Goal: Task Accomplishment & Management: Manage account settings

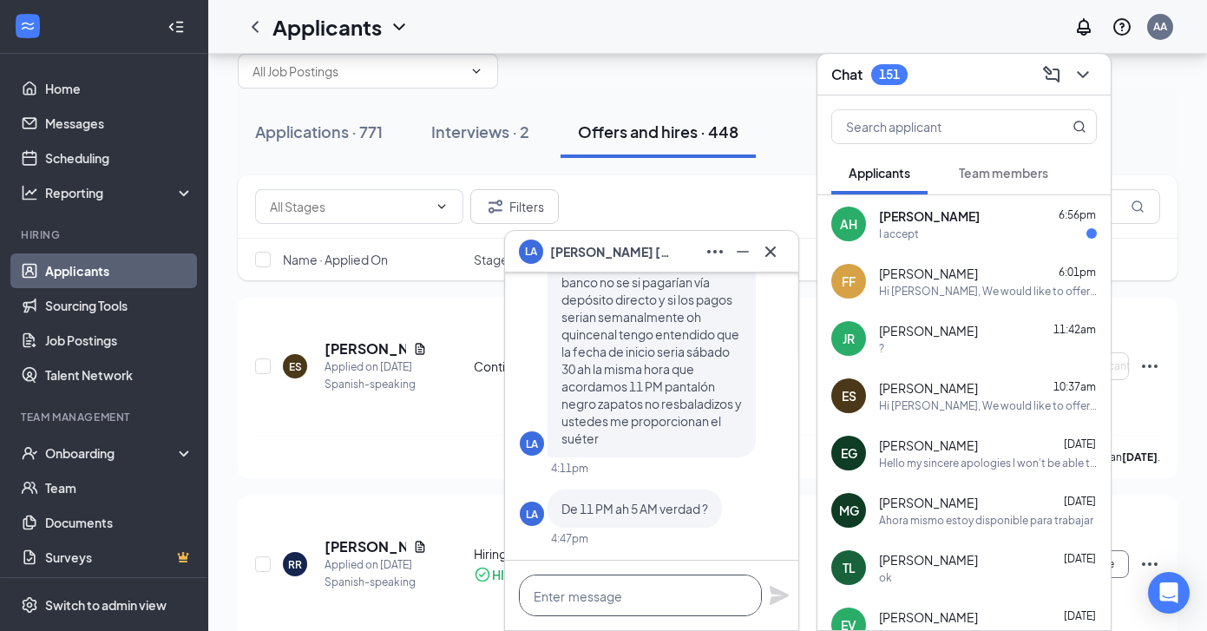
click at [618, 600] on textarea at bounding box center [640, 595] width 243 height 42
click at [998, 219] on div "[PERSON_NAME] 6:56pm" at bounding box center [988, 215] width 218 height 17
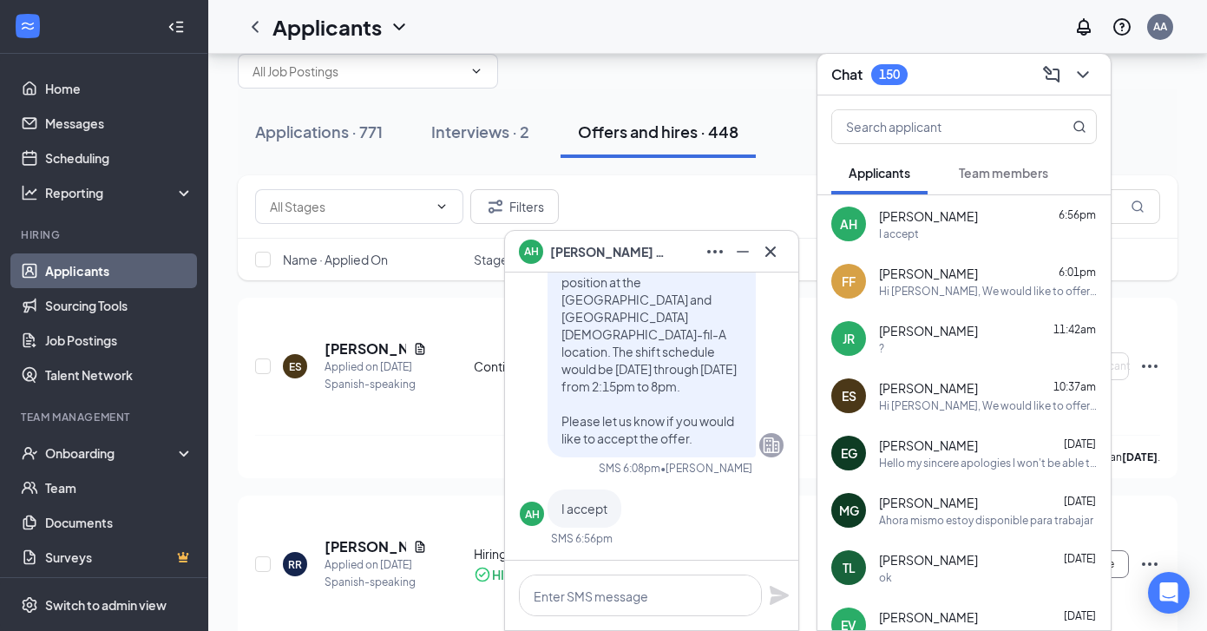
click at [750, 137] on button "Offers and hires · 448" at bounding box center [657, 132] width 195 height 52
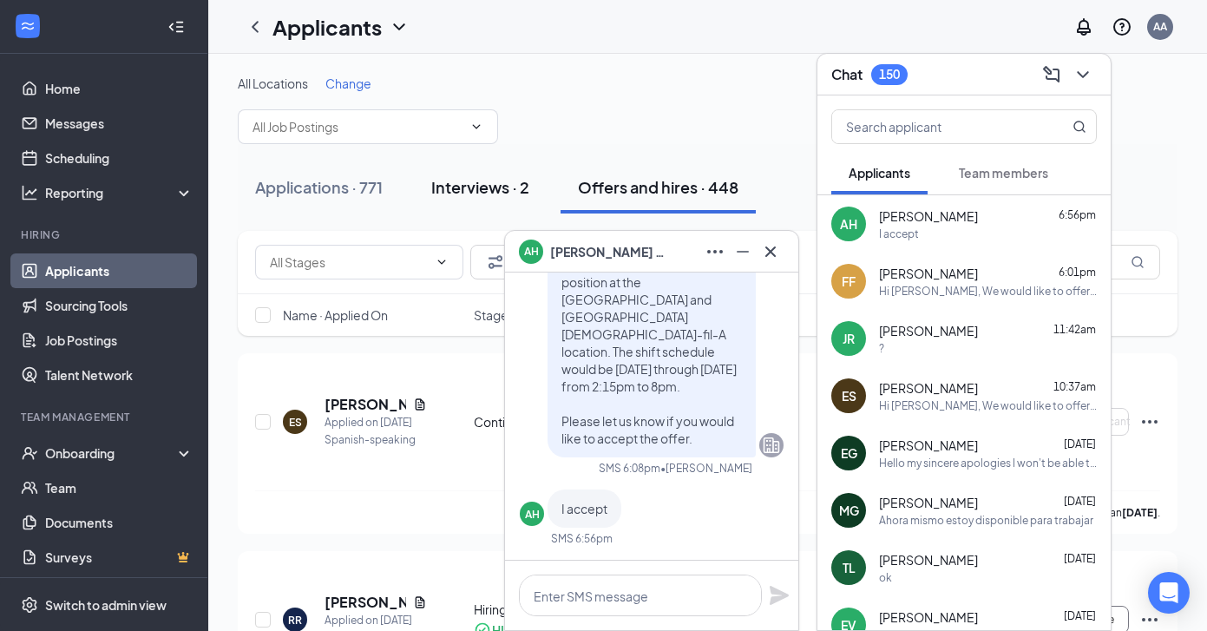
click at [480, 201] on button "Interviews · 2" at bounding box center [480, 187] width 133 height 52
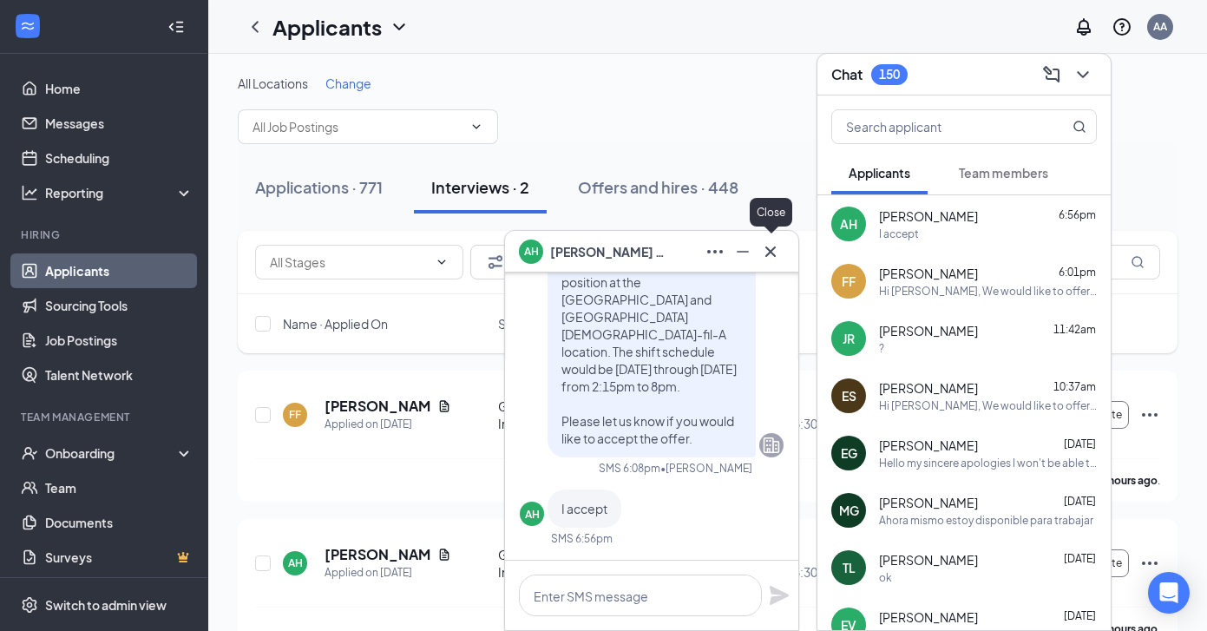
click at [769, 245] on icon "Cross" at bounding box center [770, 251] width 21 height 21
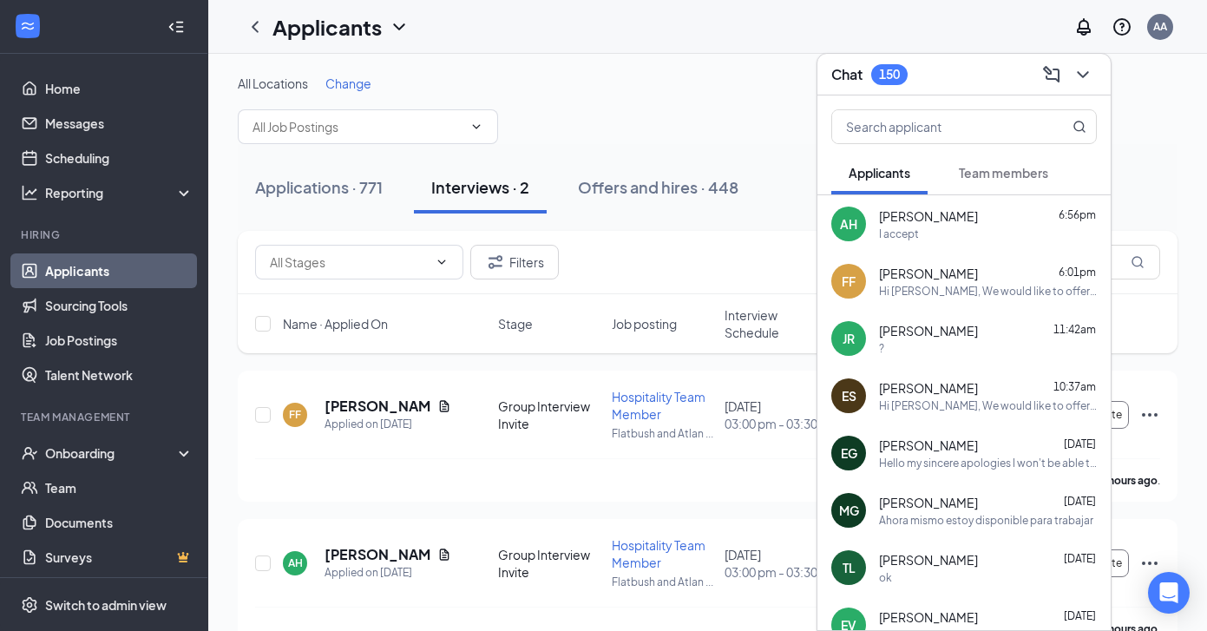
click at [1083, 73] on icon "ChevronDown" at bounding box center [1082, 74] width 21 height 21
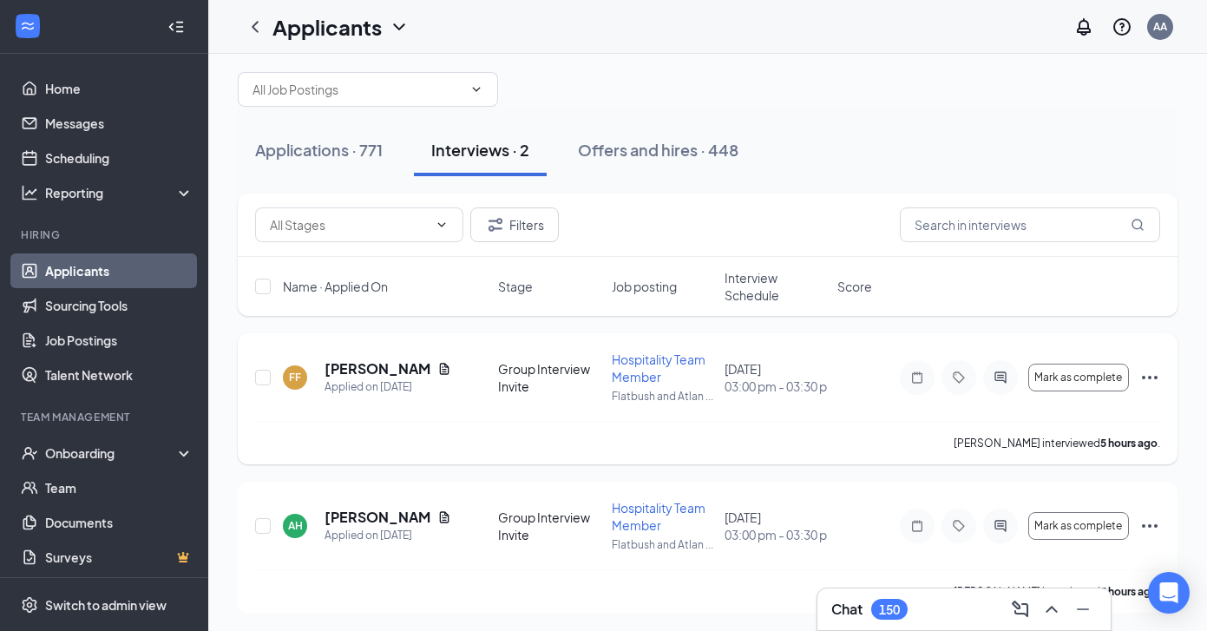
scroll to position [40, 0]
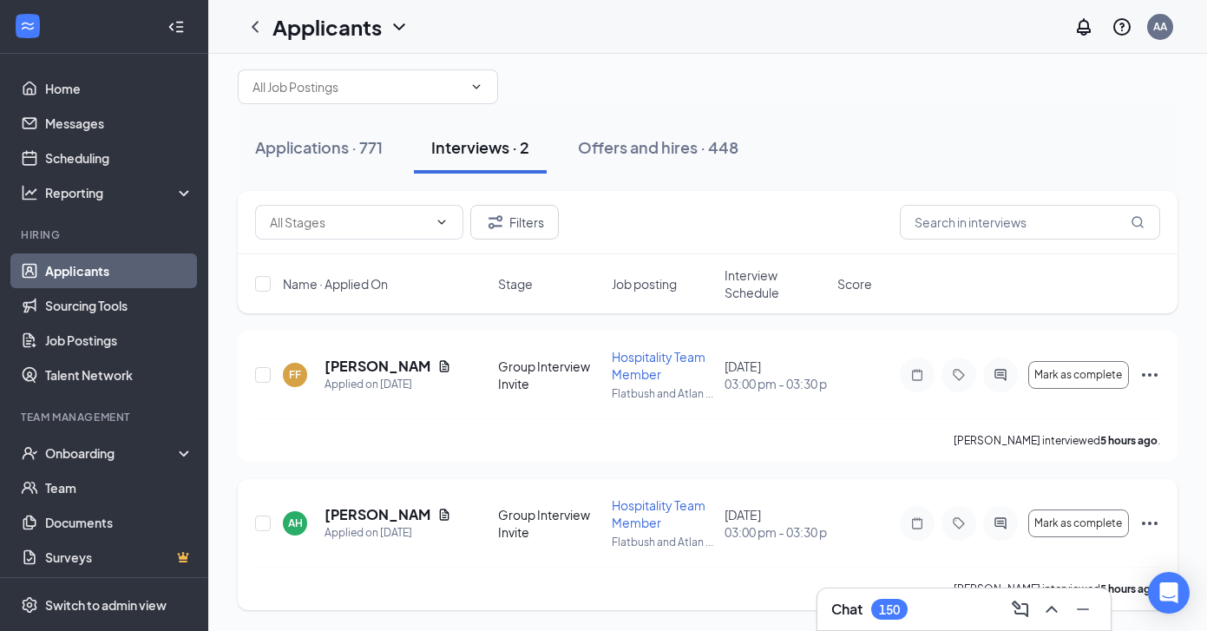
click at [1141, 522] on icon "Ellipses" at bounding box center [1149, 523] width 21 height 21
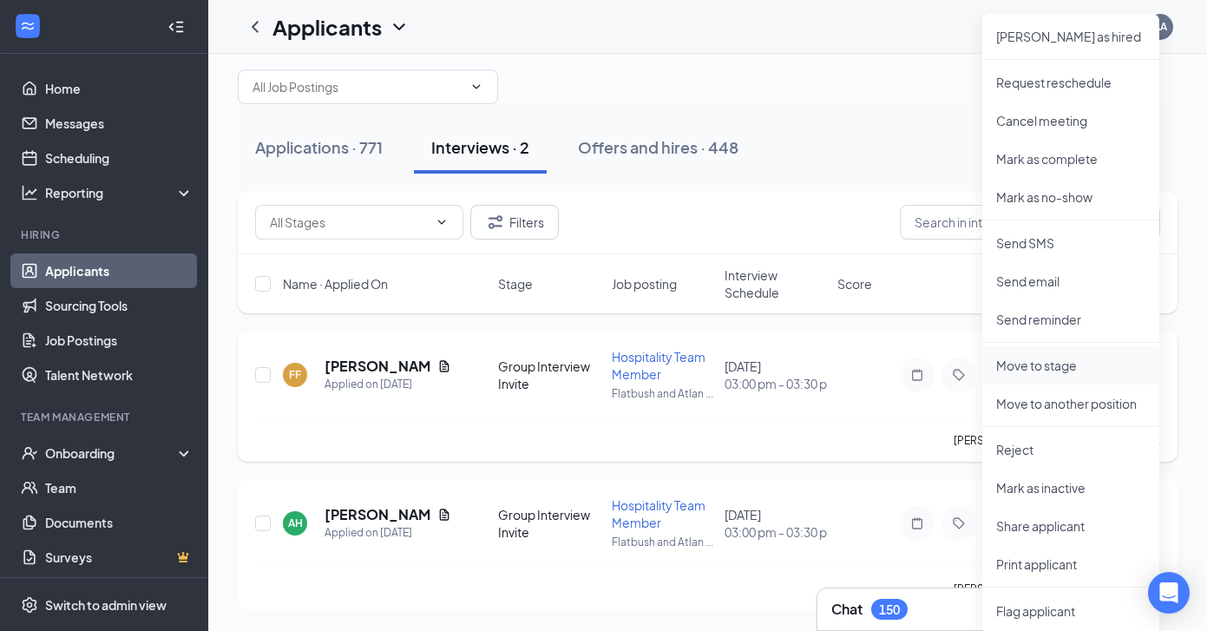
click at [1057, 367] on p "Move to stage" at bounding box center [1070, 365] width 149 height 17
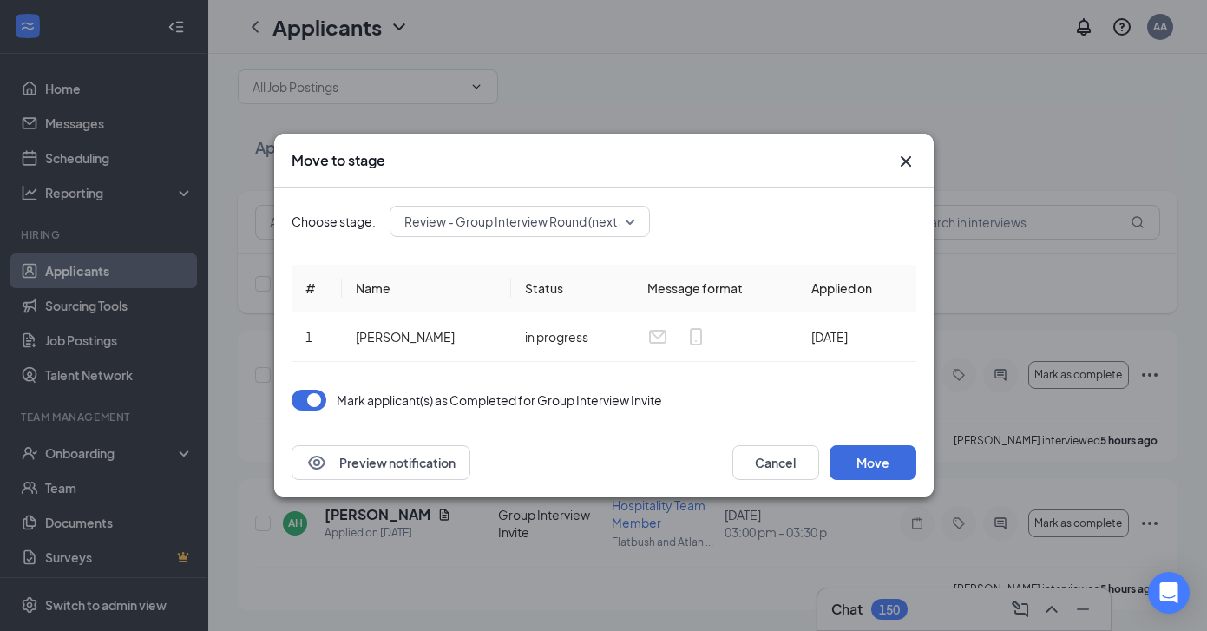
click at [520, 230] on span "Review - Group Interview Round (next stage)" at bounding box center [529, 221] width 251 height 26
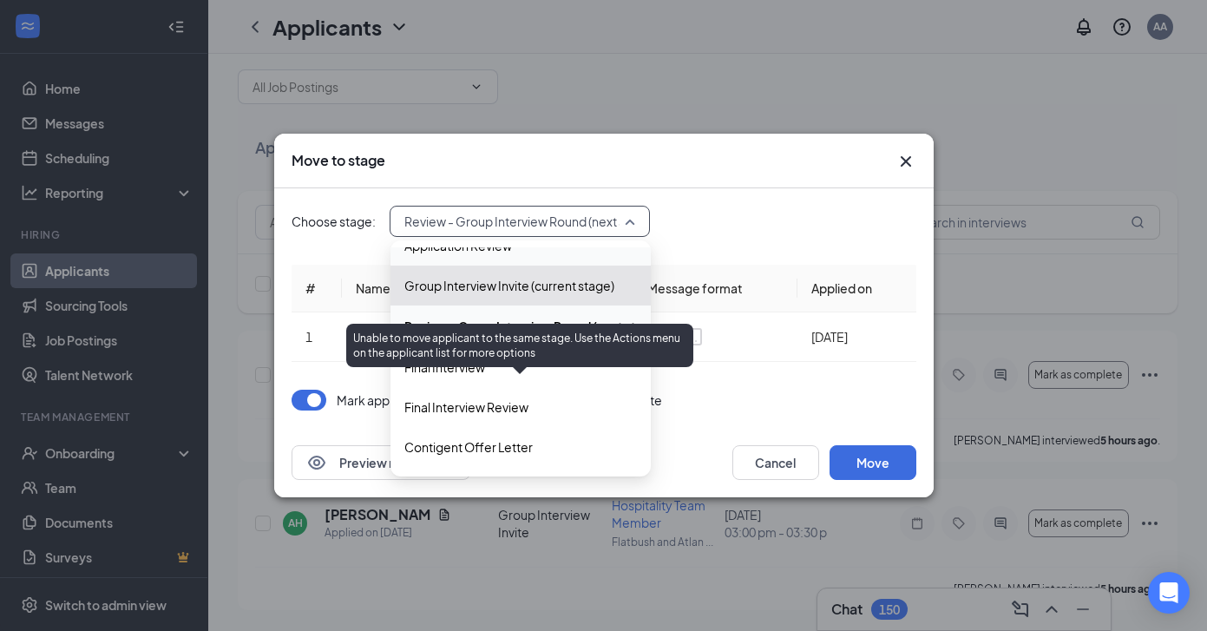
scroll to position [179, 0]
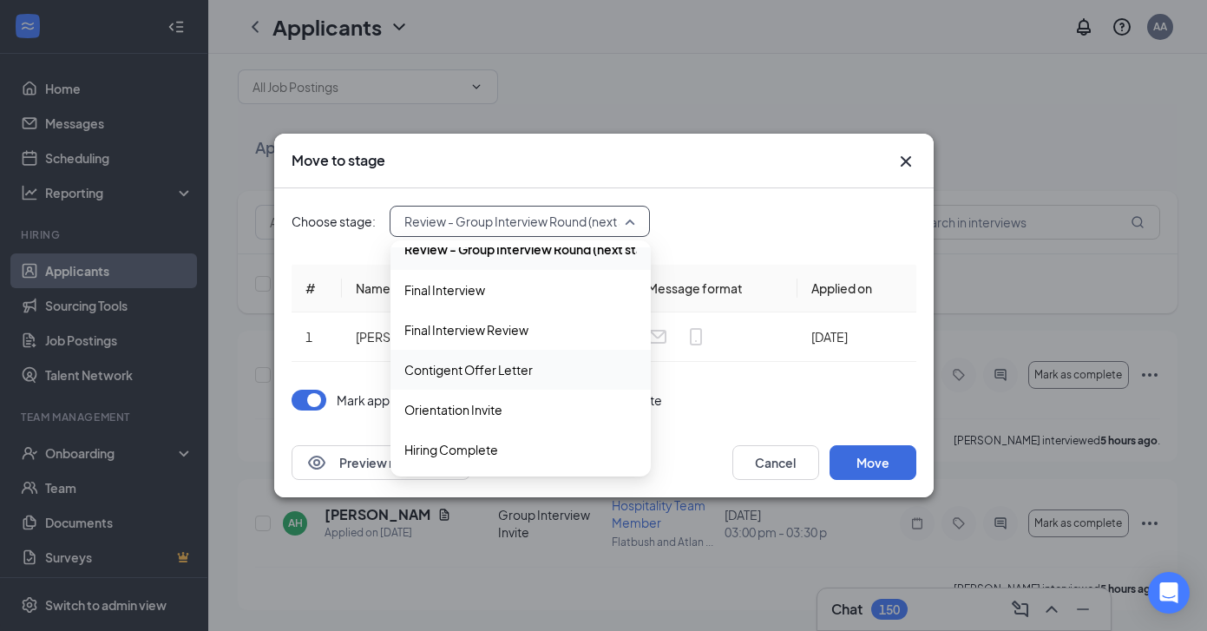
click at [506, 376] on span "Contigent Offer Letter" at bounding box center [468, 369] width 128 height 19
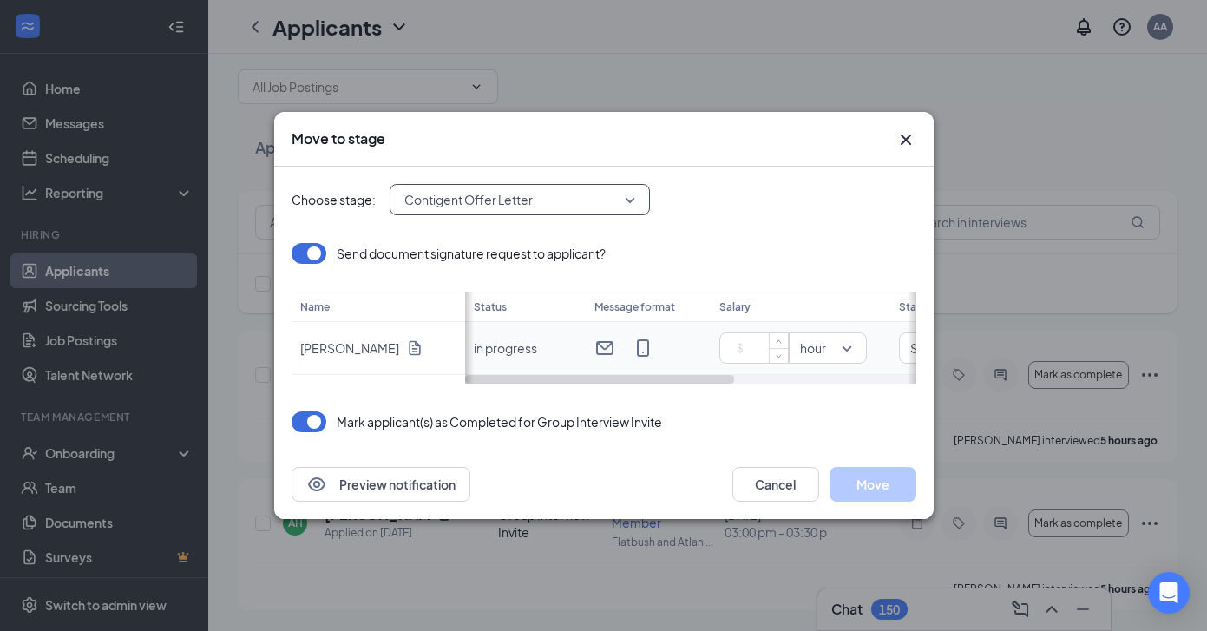
click at [751, 349] on input at bounding box center [757, 348] width 61 height 26
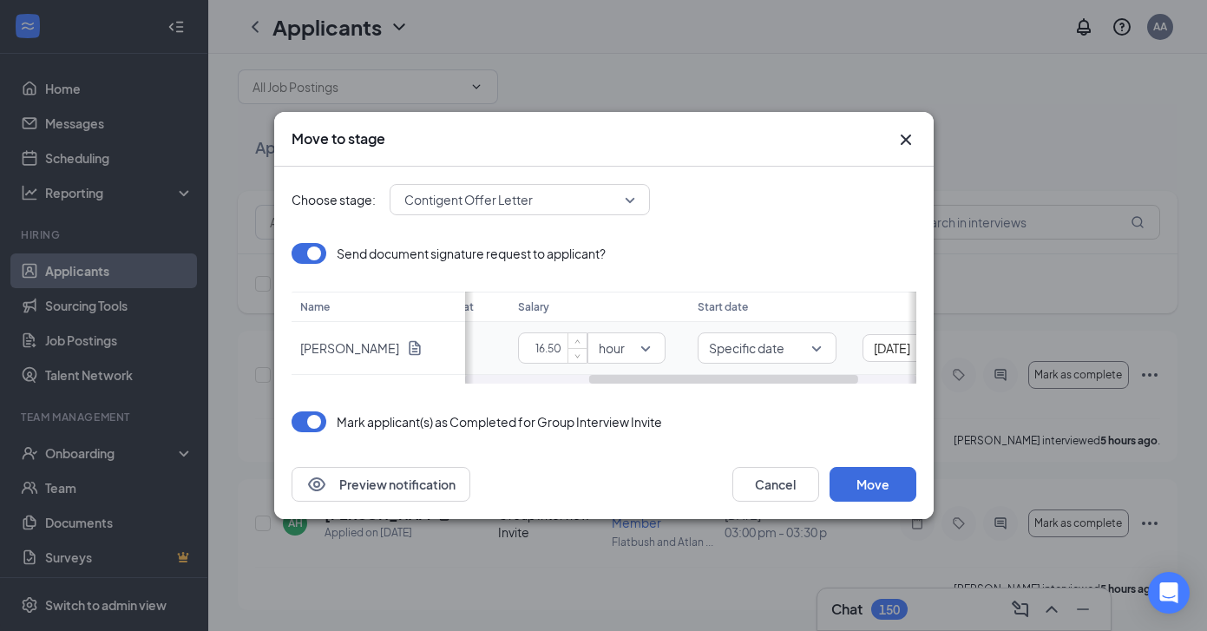
scroll to position [0, 207]
type input "16.5"
click at [872, 350] on input "[DATE]" at bounding box center [914, 347] width 95 height 19
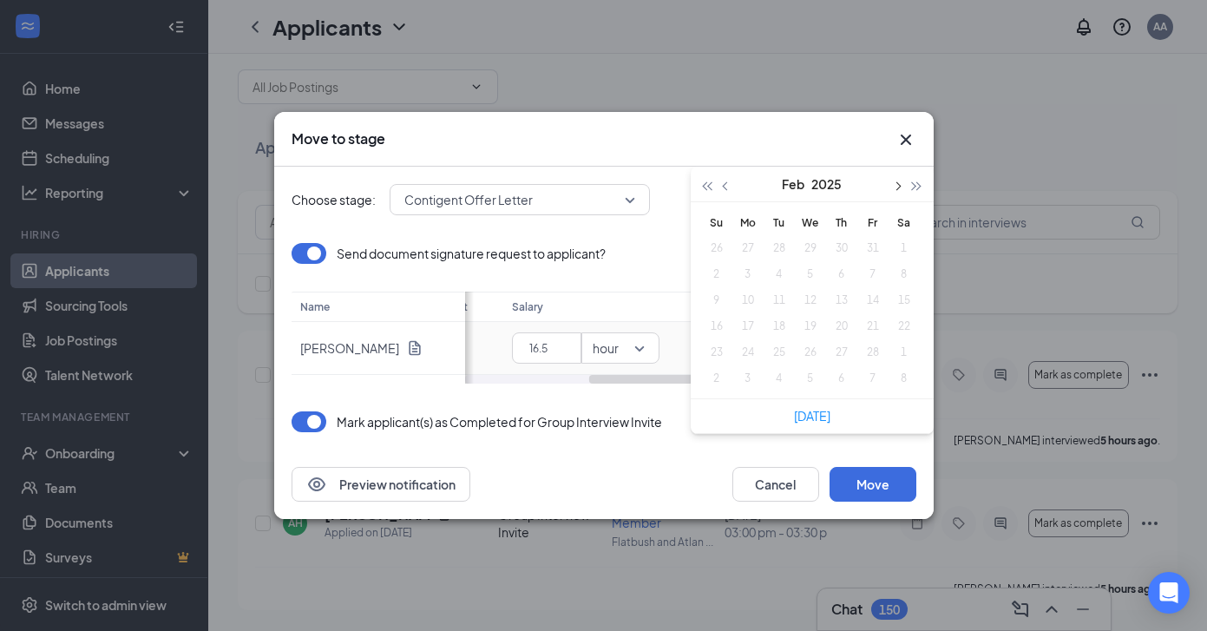
click at [894, 184] on span "button" at bounding box center [897, 186] width 9 height 9
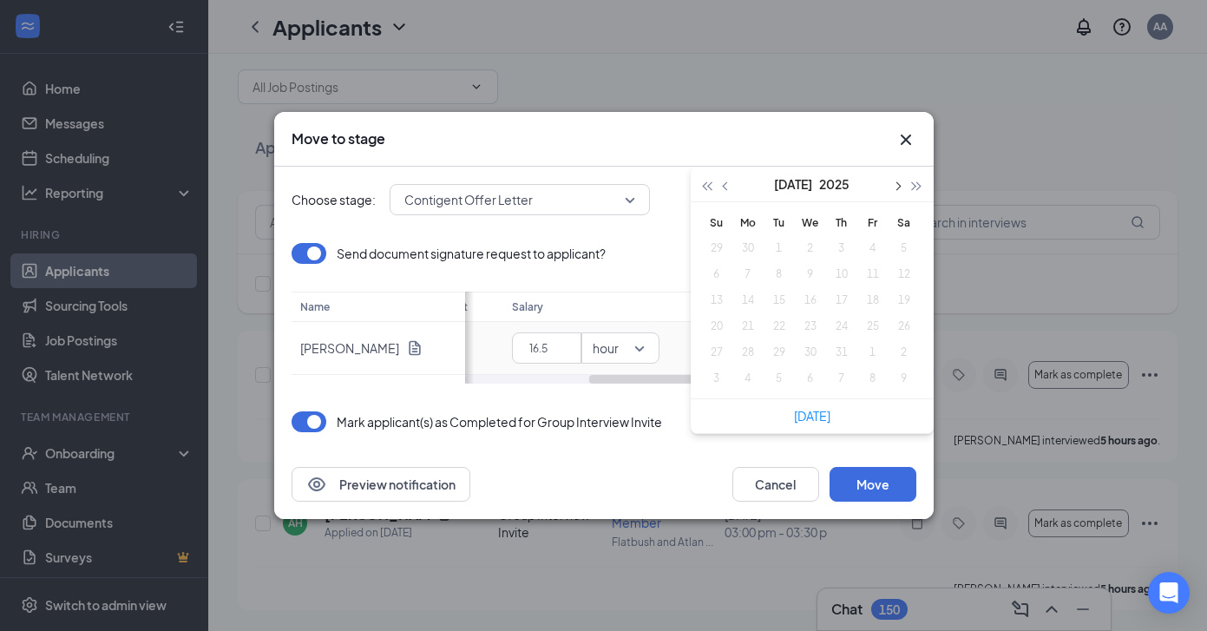
click at [894, 184] on span "button" at bounding box center [897, 186] width 9 height 9
type input "[DATE]"
click at [873, 354] on div "29" at bounding box center [872, 352] width 21 height 21
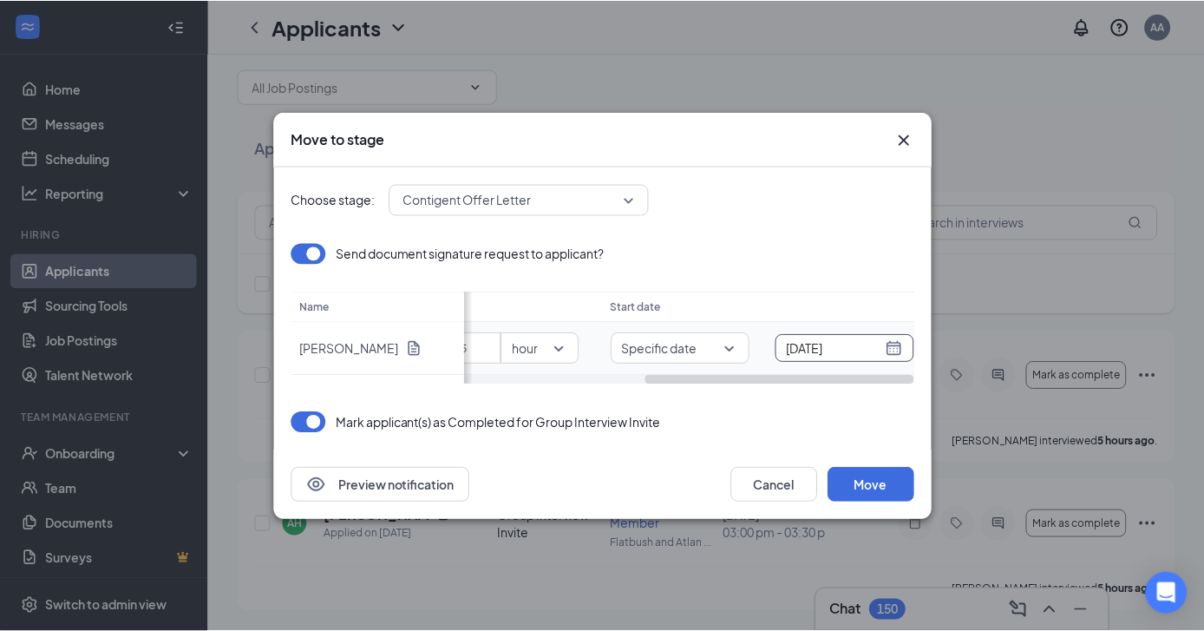
scroll to position [0, 304]
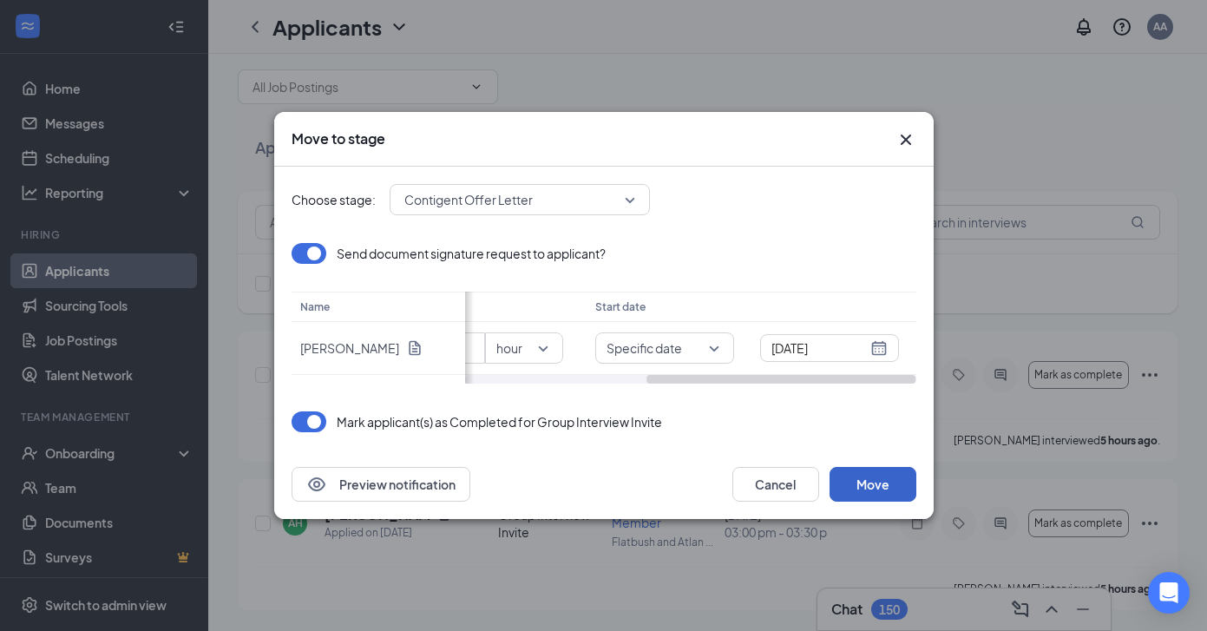
click at [870, 482] on button "Move" at bounding box center [872, 484] width 87 height 35
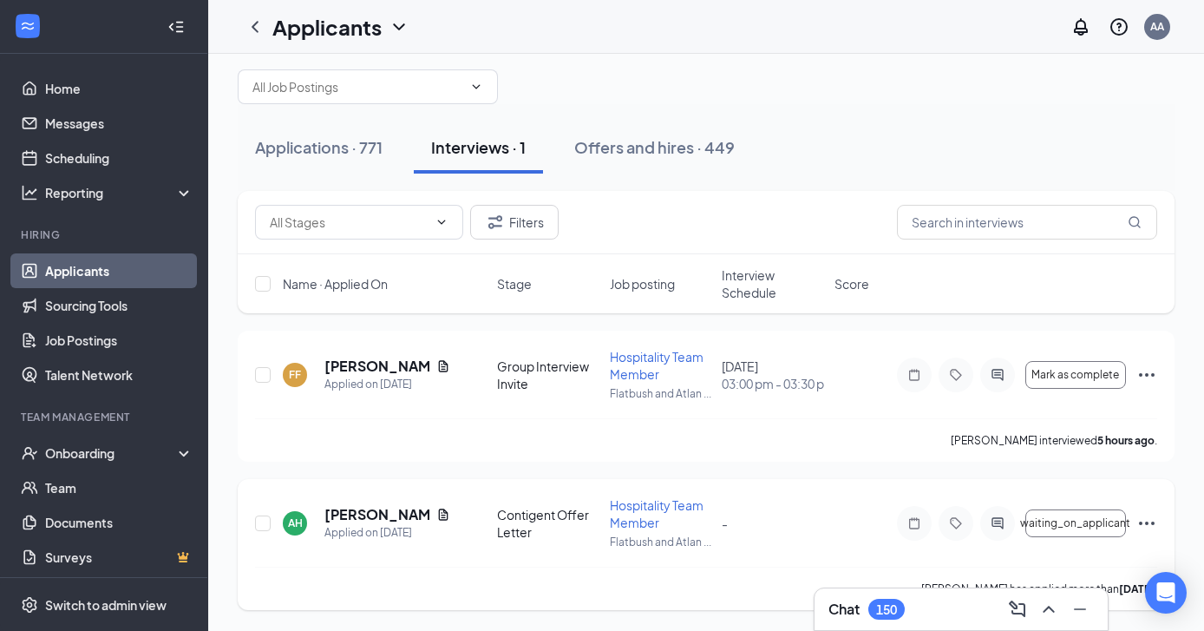
click at [1150, 519] on icon "Ellipses" at bounding box center [1146, 523] width 21 height 21
click at [394, 510] on h5 "[PERSON_NAME]" at bounding box center [376, 514] width 105 height 19
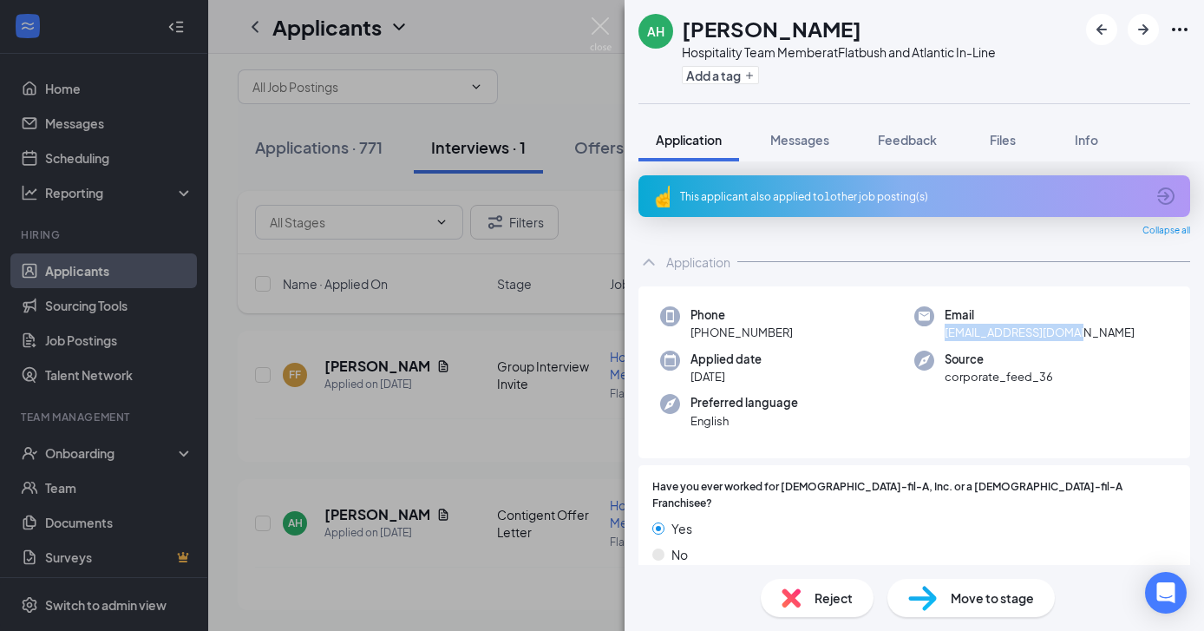
drag, startPoint x: 943, startPoint y: 334, endPoint x: 1085, endPoint y: 327, distance: 142.4
click at [1085, 327] on div "Email [EMAIL_ADDRESS][DOMAIN_NAME]" at bounding box center [1041, 324] width 254 height 36
copy span "[EMAIL_ADDRESS][DOMAIN_NAME]"
